Goal: Participate in discussion: Engage in conversation with other users on a specific topic

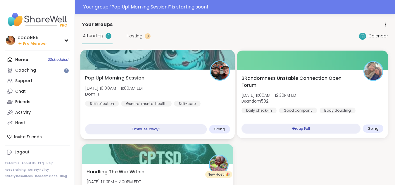
click at [120, 65] on div at bounding box center [157, 60] width 154 height 20
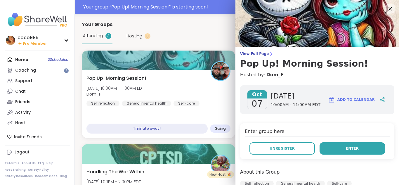
click at [339, 145] on button "Enter" at bounding box center [352, 148] width 65 height 12
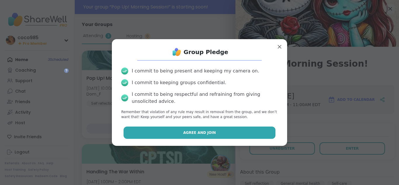
click at [212, 129] on button "Agree and Join" at bounding box center [200, 133] width 152 height 12
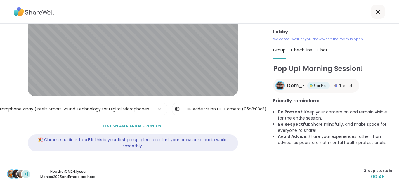
scroll to position [50, 0]
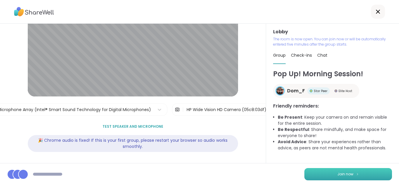
click at [305, 171] on button "Join now" at bounding box center [349, 174] width 88 height 12
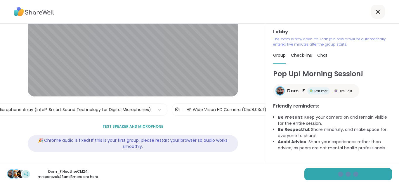
scroll to position [0, 0]
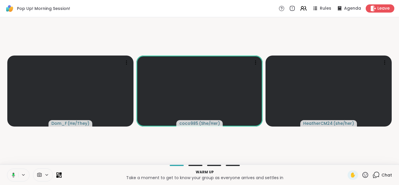
click at [14, 174] on icon at bounding box center [14, 175] width 2 height 2
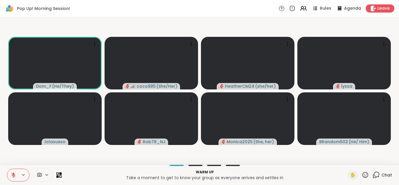
click at [13, 167] on div "Warm up Take a moment to get to know your group as everyone arrives and settles…" at bounding box center [199, 175] width 399 height 20
click at [16, 175] on button at bounding box center [12, 175] width 11 height 12
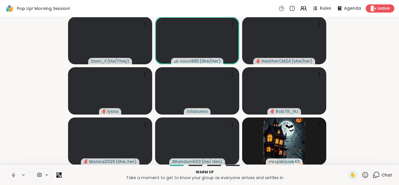
click at [13, 173] on icon at bounding box center [13, 174] width 1 height 3
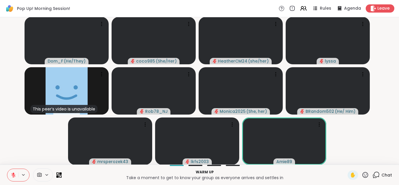
click at [13, 175] on icon at bounding box center [13, 175] width 4 height 4
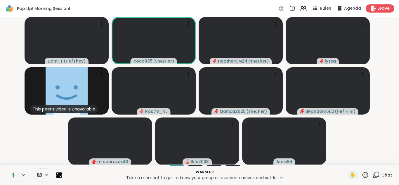
click at [14, 177] on icon at bounding box center [12, 174] width 5 height 5
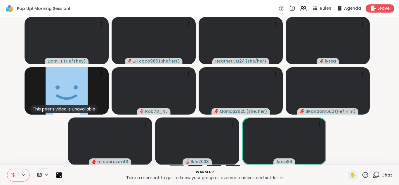
click at [20, 173] on button at bounding box center [23, 174] width 11 height 5
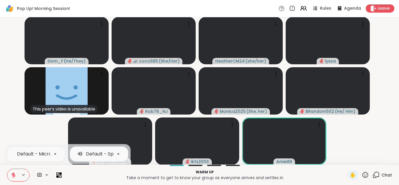
click at [20, 173] on button at bounding box center [23, 174] width 11 height 5
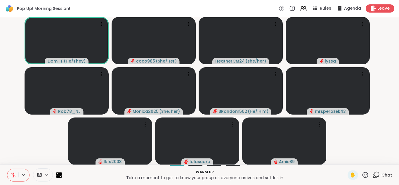
click at [15, 176] on icon at bounding box center [13, 174] width 5 height 5
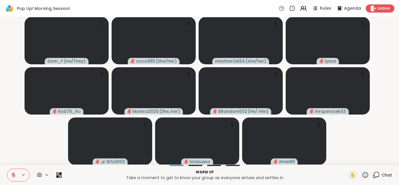
click at [9, 179] on button at bounding box center [12, 175] width 11 height 12
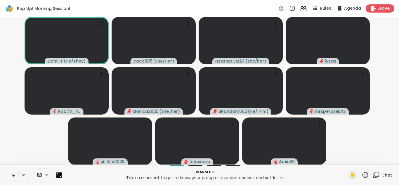
click at [9, 179] on button at bounding box center [12, 175] width 11 height 12
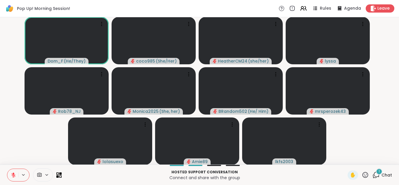
click at [15, 180] on button at bounding box center [12, 175] width 11 height 12
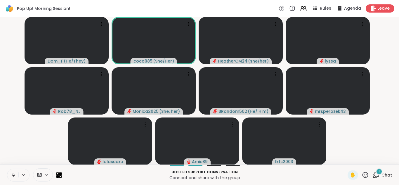
click at [12, 175] on icon at bounding box center [13, 175] width 3 height 2
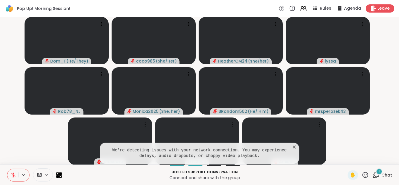
click at [10, 172] on button at bounding box center [12, 175] width 11 height 12
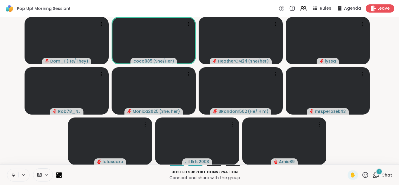
click at [11, 176] on icon at bounding box center [13, 174] width 5 height 5
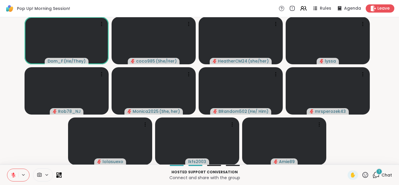
click at [13, 174] on icon at bounding box center [14, 173] width 2 height 2
click at [13, 174] on icon at bounding box center [13, 174] width 3 height 5
click at [350, 177] on span "✋" at bounding box center [353, 175] width 6 height 7
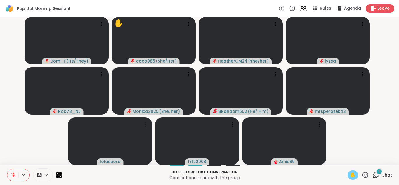
click at [351, 175] on span "✋" at bounding box center [353, 175] width 6 height 7
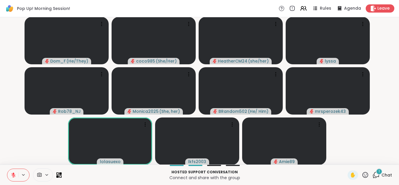
click at [377, 178] on div "1 Chat" at bounding box center [383, 174] width 20 height 9
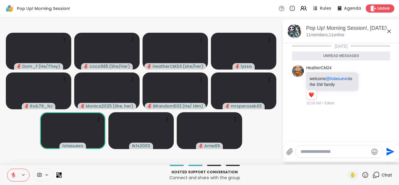
click at [343, 154] on textarea "Type your message" at bounding box center [335, 152] width 68 height 6
type textarea "**********"
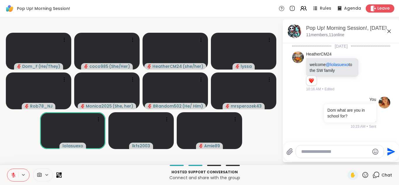
click at [391, 34] on icon at bounding box center [389, 31] width 7 height 7
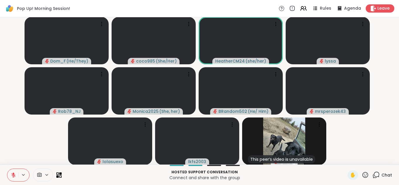
click at [376, 178] on div "Chat" at bounding box center [383, 174] width 20 height 9
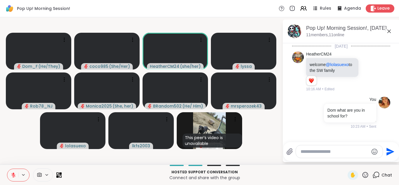
click at [376, 178] on div "Chat" at bounding box center [383, 174] width 20 height 9
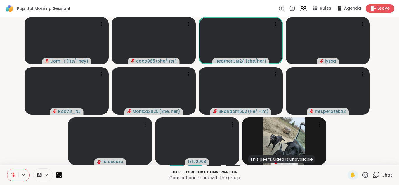
click at [382, 176] on span "Chat" at bounding box center [387, 175] width 11 height 6
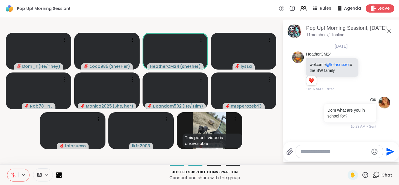
click at [326, 151] on textarea "Type your message" at bounding box center [335, 152] width 68 height 6
type textarea "*"
type textarea "***"
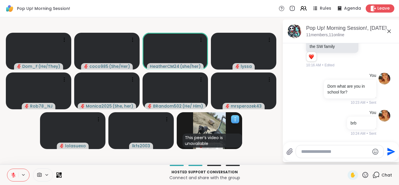
click at [242, 136] on div "This peer’s video is unavailable" at bounding box center [213, 141] width 60 height 14
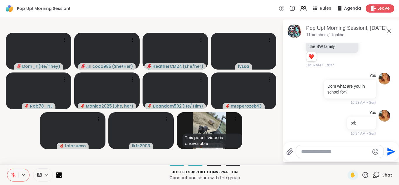
click at [259, 122] on video-player-container "Dom_F ( He/They ) coco985 ( She/Her ) HeatherCM24 ( she/her ) lyssa Rob78_NJ Mo…" at bounding box center [141, 91] width 275 height 143
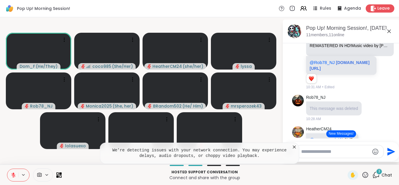
scroll to position [305, 0]
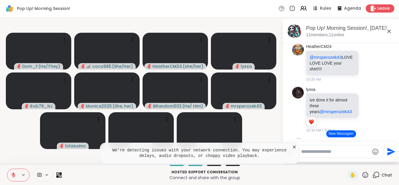
click at [15, 174] on icon at bounding box center [13, 174] width 5 height 5
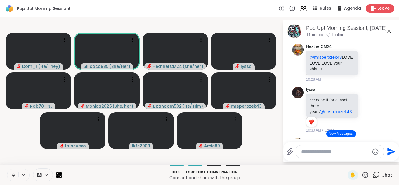
click at [13, 177] on icon at bounding box center [13, 177] width 1 height 0
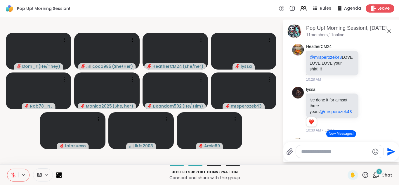
click at [16, 174] on button at bounding box center [12, 175] width 11 height 12
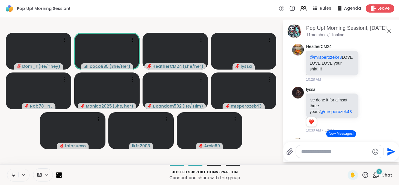
click at [10, 175] on button at bounding box center [12, 175] width 11 height 12
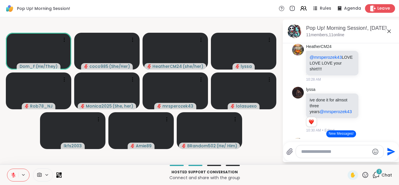
click at [378, 7] on span "Leave" at bounding box center [384, 9] width 13 height 6
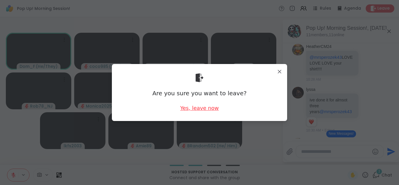
click at [205, 109] on div "Yes, leave now" at bounding box center [199, 107] width 39 height 7
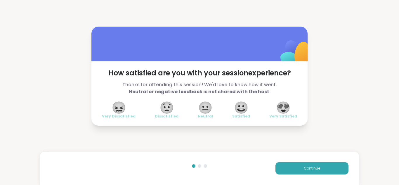
click at [279, 108] on span "😍" at bounding box center [283, 107] width 15 height 11
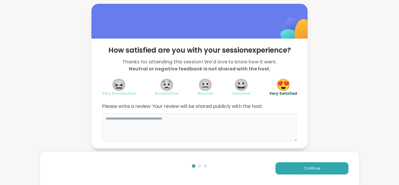
click at [196, 119] on textarea at bounding box center [199, 127] width 195 height 28
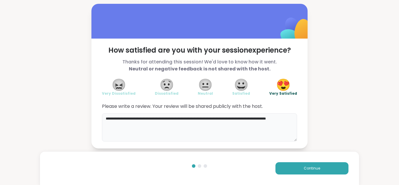
click at [137, 117] on textarea "**********" at bounding box center [199, 127] width 195 height 28
type textarea "**********"
click at [306, 172] on button "Continue" at bounding box center [312, 168] width 73 height 12
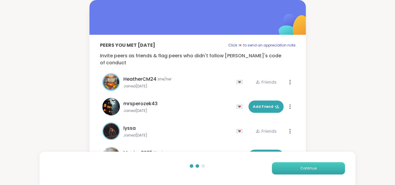
click at [299, 170] on button "Continue" at bounding box center [308, 168] width 73 height 12
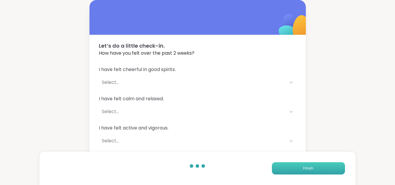
click at [283, 163] on button "Finish" at bounding box center [308, 168] width 73 height 12
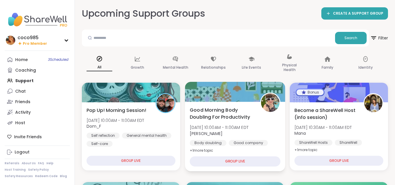
click at [270, 136] on div "Good Morning Body Doubling For Productivity [DATE] 10:00AM - 11:00AM EDT [PERSO…" at bounding box center [235, 130] width 91 height 48
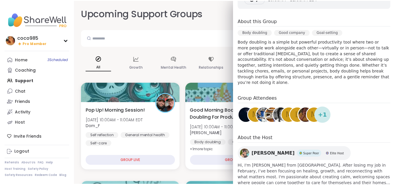
scroll to position [132, 0]
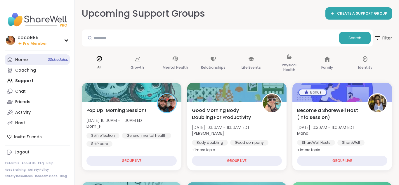
click at [52, 56] on link "Home 3 Scheduled" at bounding box center [37, 59] width 65 height 11
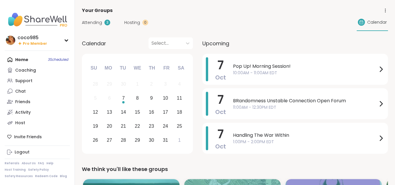
click at [99, 23] on span "Attending" at bounding box center [92, 23] width 20 height 6
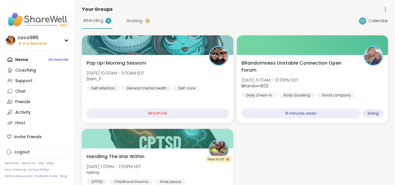
scroll to position [1, 0]
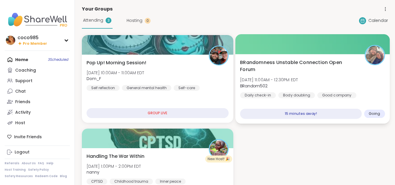
click at [328, 76] on div "BRandomness Unstable Connection Open Forum [DATE] 11:00AM - 12:30PM EDT BRandom…" at bounding box center [312, 78] width 145 height 39
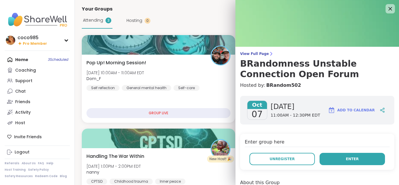
click at [369, 159] on button "Enter" at bounding box center [352, 159] width 65 height 12
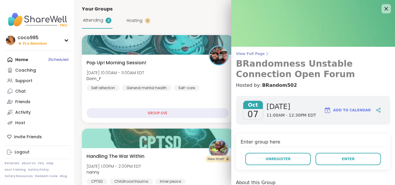
click at [291, 77] on h3 "BRandomness Unstable Connection Open Forum" at bounding box center [313, 68] width 154 height 21
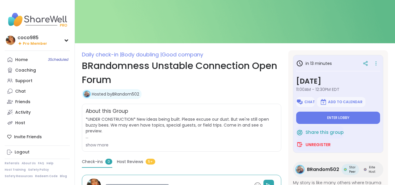
scroll to position [34, 0]
click at [336, 116] on span "Enter lobby" at bounding box center [338, 117] width 22 height 5
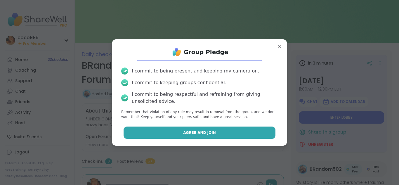
click at [205, 135] on span "Agree and Join" at bounding box center [199, 132] width 33 height 5
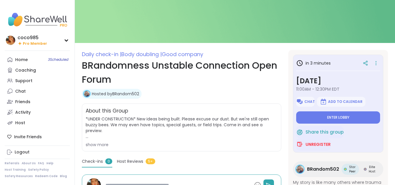
type textarea "*"
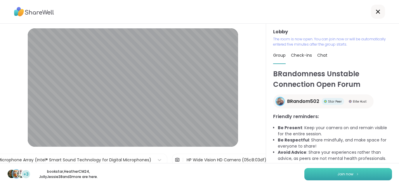
click at [354, 177] on button "Join now" at bounding box center [349, 174] width 88 height 12
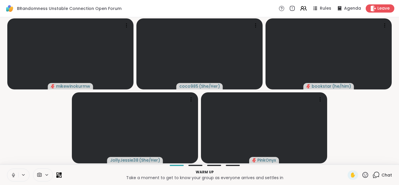
click at [13, 175] on icon at bounding box center [13, 174] width 1 height 3
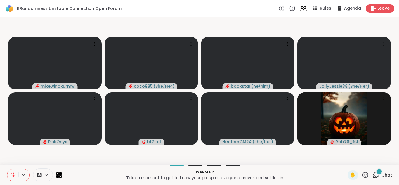
click at [382, 175] on span "Chat" at bounding box center [387, 175] width 11 height 6
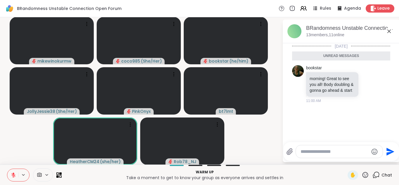
click at [386, 31] on icon at bounding box center [389, 31] width 7 height 7
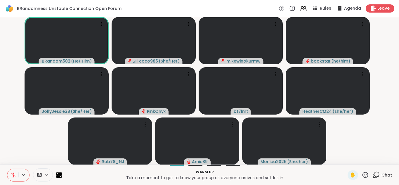
click at [11, 177] on icon at bounding box center [13, 174] width 5 height 5
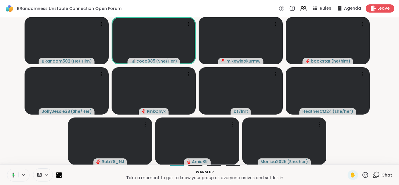
click at [11, 177] on icon at bounding box center [12, 174] width 5 height 5
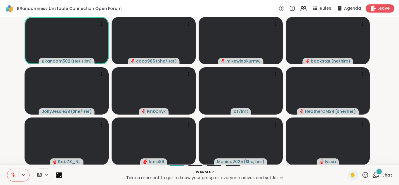
click at [381, 179] on div "1 Chat" at bounding box center [383, 174] width 20 height 9
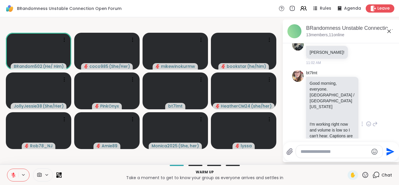
scroll to position [118, 0]
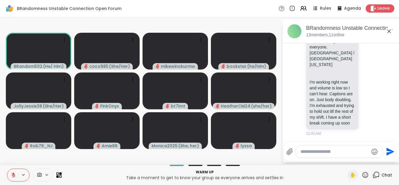
click at [343, 148] on div at bounding box center [339, 151] width 87 height 13
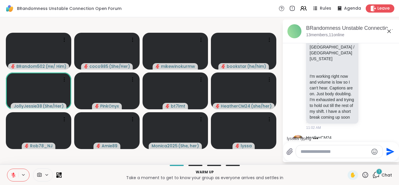
scroll to position [149, 0]
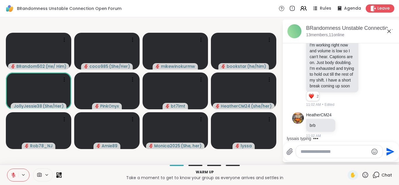
click at [13, 176] on icon at bounding box center [13, 174] width 5 height 5
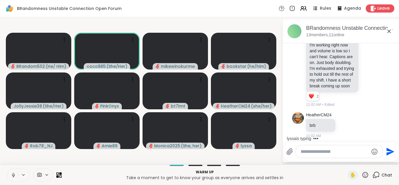
click at [12, 176] on icon at bounding box center [13, 174] width 5 height 5
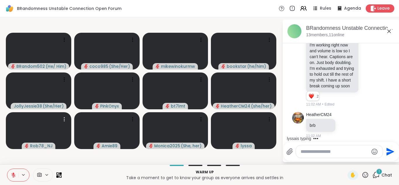
scroll to position [214, 0]
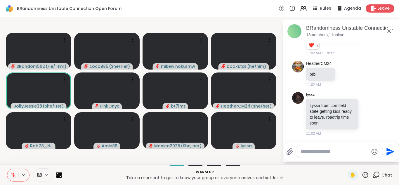
click at [11, 178] on button at bounding box center [12, 175] width 11 height 12
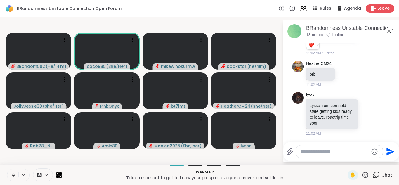
click at [11, 176] on icon at bounding box center [13, 174] width 5 height 5
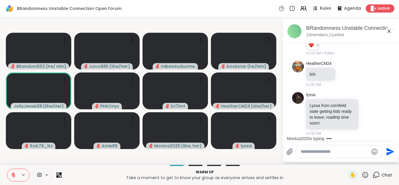
click at [12, 175] on icon at bounding box center [13, 174] width 5 height 5
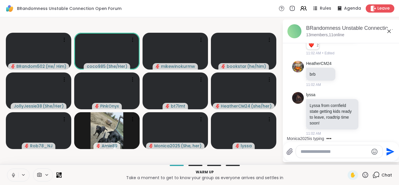
click at [12, 175] on icon at bounding box center [13, 174] width 5 height 5
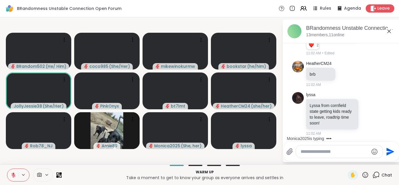
scroll to position [263, 0]
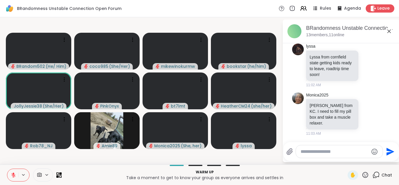
click at [13, 176] on icon at bounding box center [13, 174] width 5 height 5
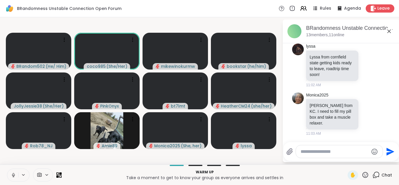
click at [13, 176] on icon at bounding box center [13, 175] width 3 height 2
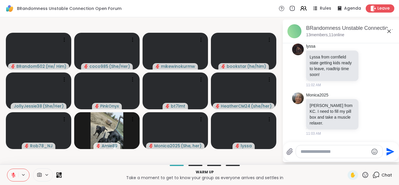
click at [351, 153] on textarea "Type your message" at bounding box center [335, 152] width 68 height 6
click at [12, 175] on icon at bounding box center [13, 174] width 5 height 5
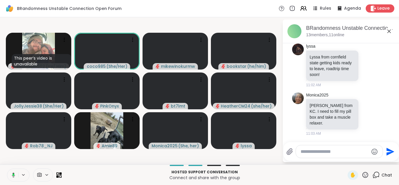
click at [13, 175] on icon at bounding box center [14, 175] width 2 height 2
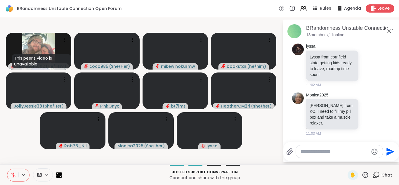
click at [318, 153] on textarea "Type your message" at bounding box center [335, 152] width 68 height 6
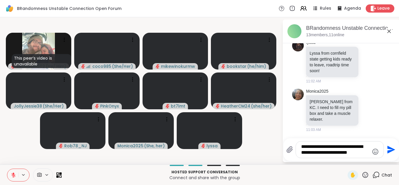
type textarea "**********"
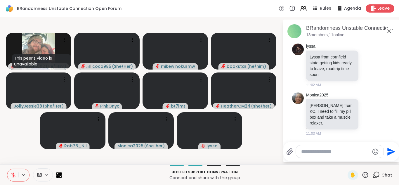
scroll to position [312, 0]
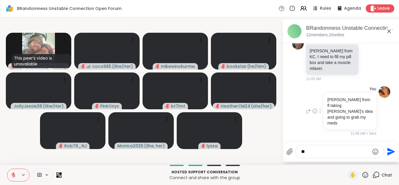
type textarea "*"
type textarea "**********"
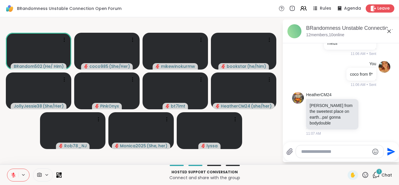
scroll to position [452, 0]
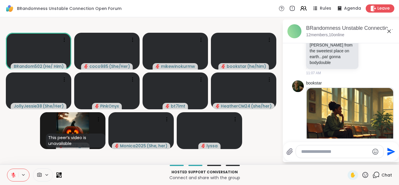
click at [16, 173] on icon at bounding box center [13, 174] width 5 height 5
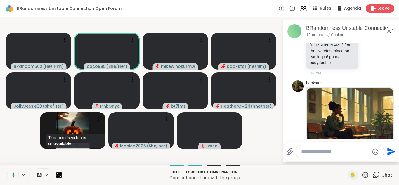
click at [16, 173] on button at bounding box center [12, 175] width 12 height 12
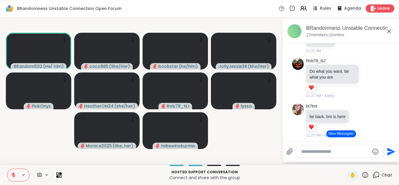
scroll to position [740, 0]
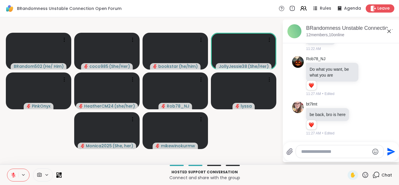
click at [17, 180] on button at bounding box center [12, 175] width 11 height 12
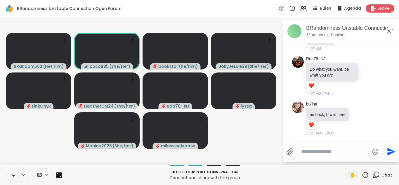
click at [14, 175] on icon at bounding box center [13, 174] width 1 height 3
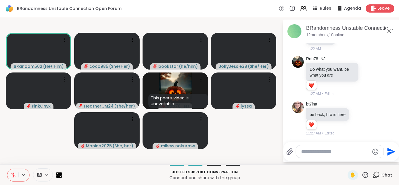
click at [14, 175] on icon at bounding box center [13, 175] width 4 height 4
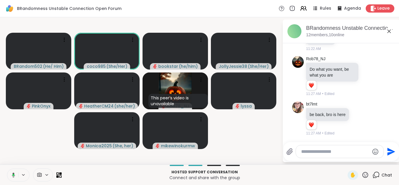
click at [14, 175] on icon at bounding box center [14, 175] width 2 height 2
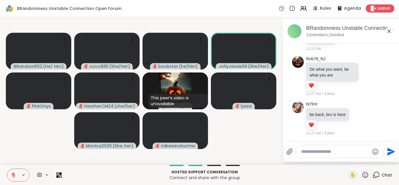
click at [329, 152] on textarea "Type your message" at bounding box center [335, 152] width 68 height 6
type textarea "**********"
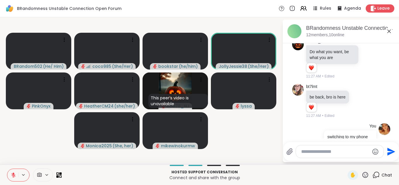
scroll to position [777, 0]
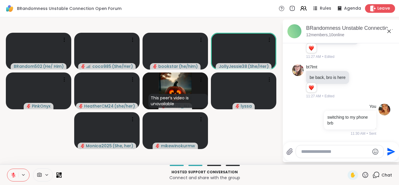
click at [378, 10] on span "Leave" at bounding box center [384, 9] width 13 height 6
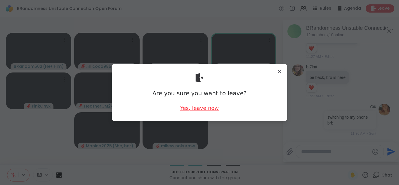
click at [208, 108] on div "Yes, leave now" at bounding box center [199, 107] width 39 height 7
